Goal: Information Seeking & Learning: Learn about a topic

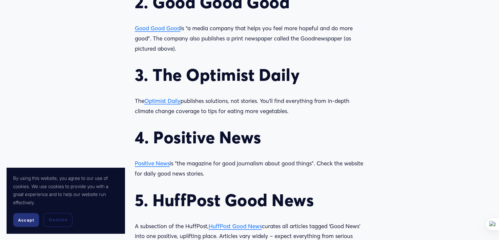
scroll to position [722, 0]
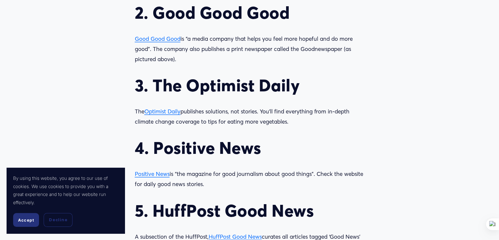
click at [154, 38] on span "Good Good Good" at bounding box center [158, 38] width 46 height 7
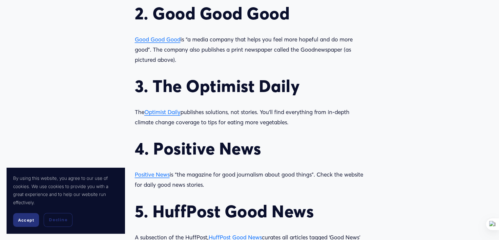
scroll to position [722, 0]
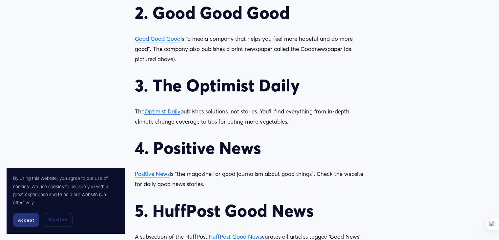
click at [162, 111] on span "Optimist Daily" at bounding box center [162, 111] width 36 height 7
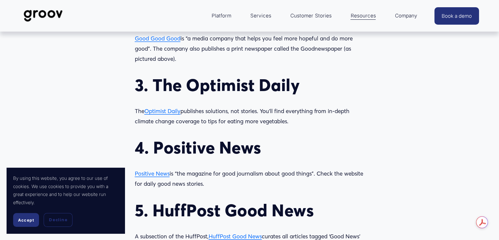
scroll to position [758, 0]
